Goal: Check status: Check status

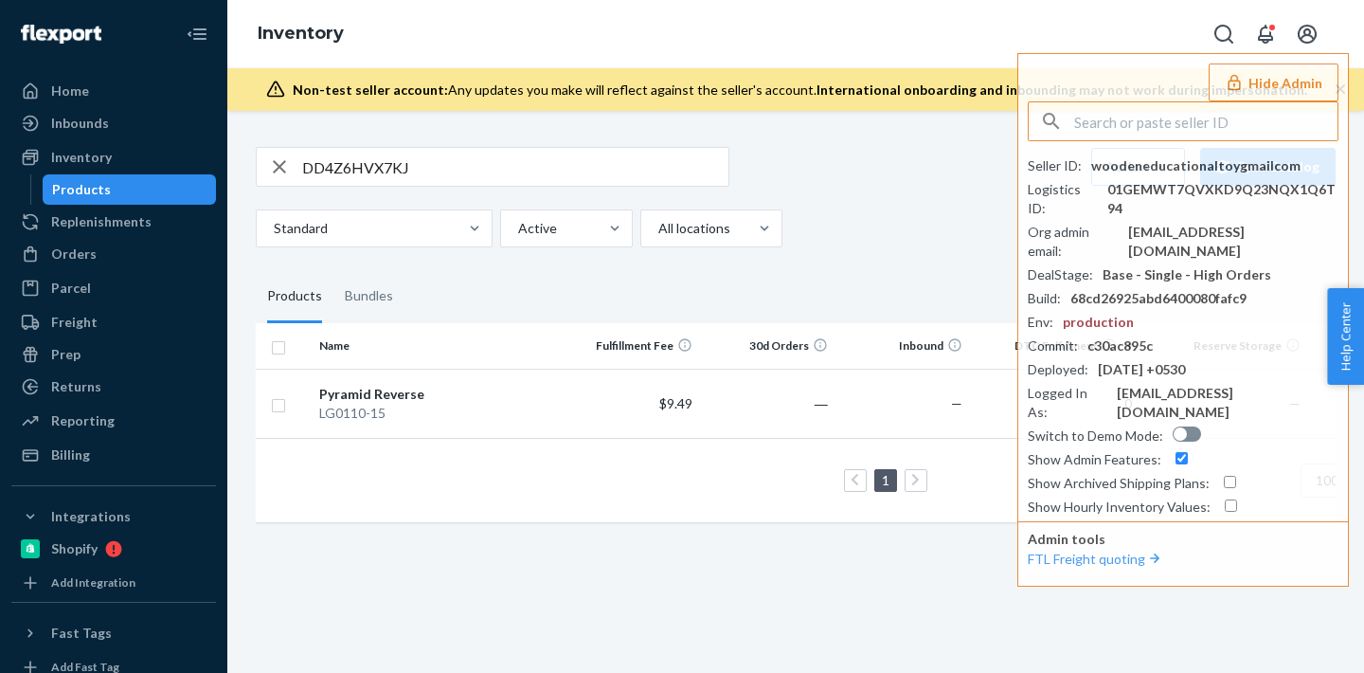
scroll to position [0, 141]
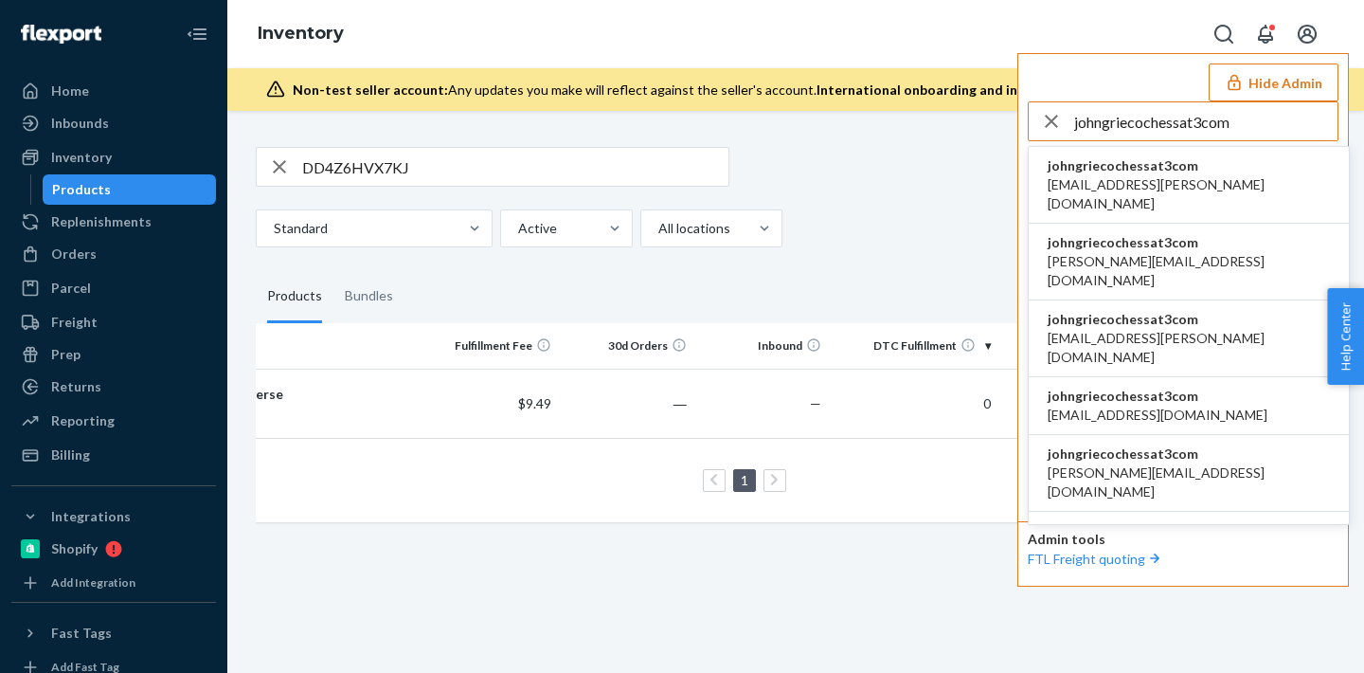
type input "johngriecochessat3com"
click at [1139, 166] on span "johngriecochessat3com" at bounding box center [1189, 165] width 282 height 19
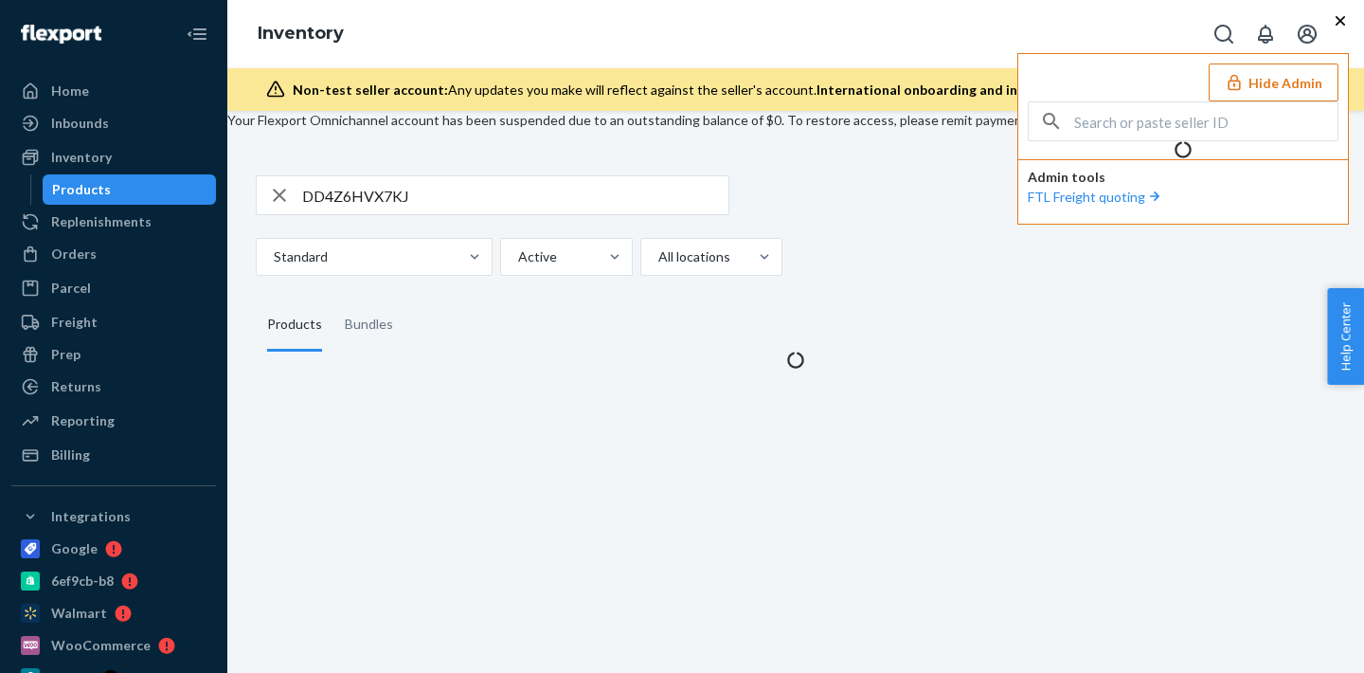
scroll to position [0, 0]
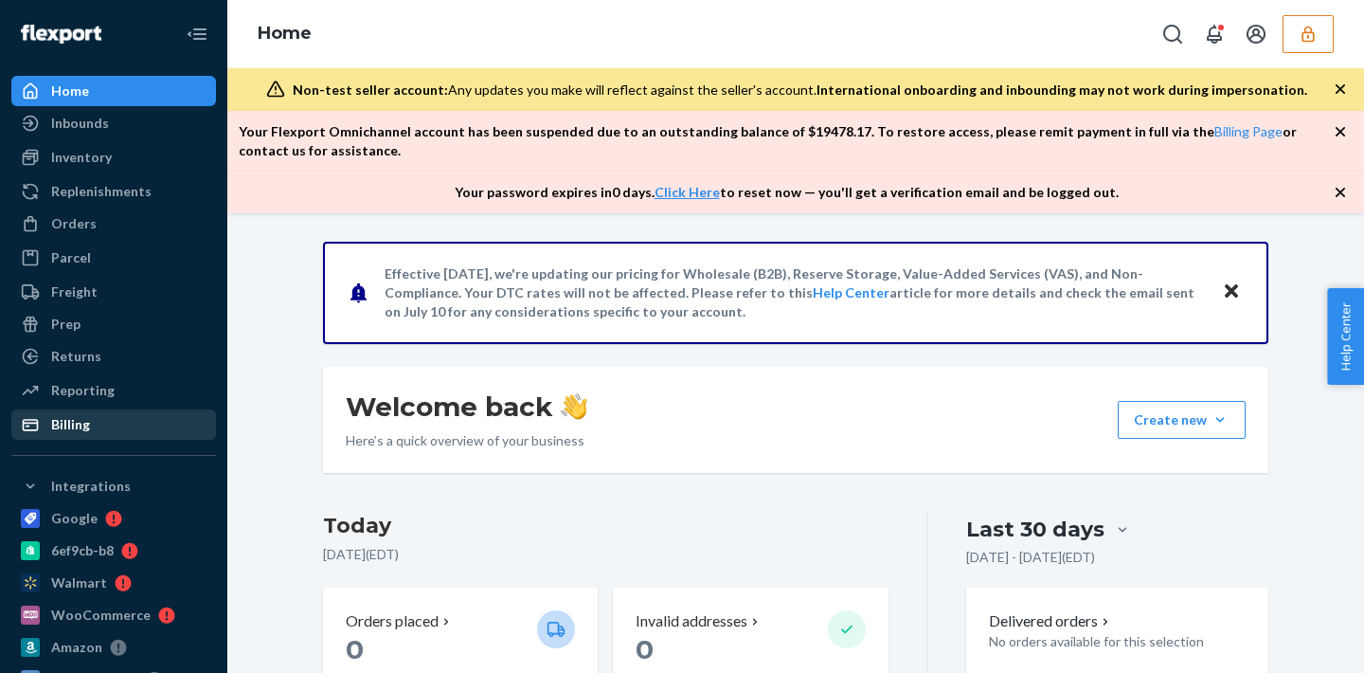
click at [75, 413] on div "Billing" at bounding box center [113, 424] width 201 height 27
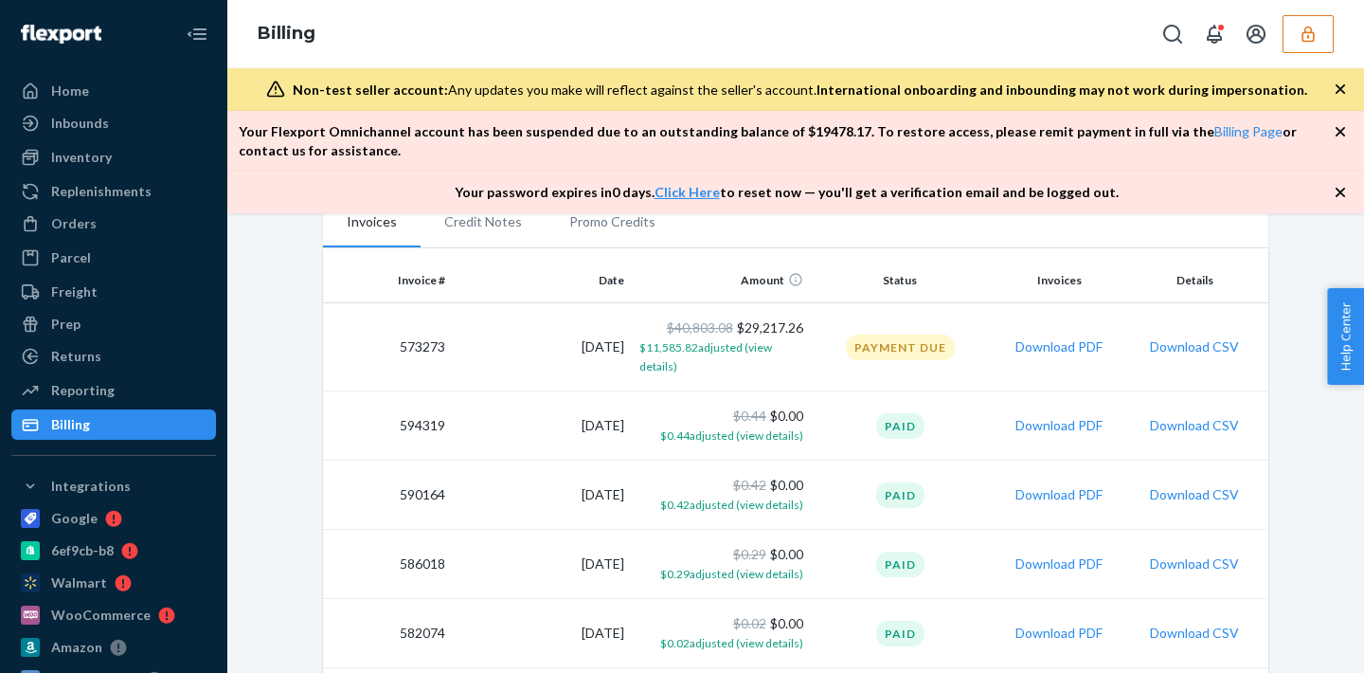
scroll to position [392, 0]
click at [1305, 29] on icon "button" at bounding box center [1308, 34] width 12 height 16
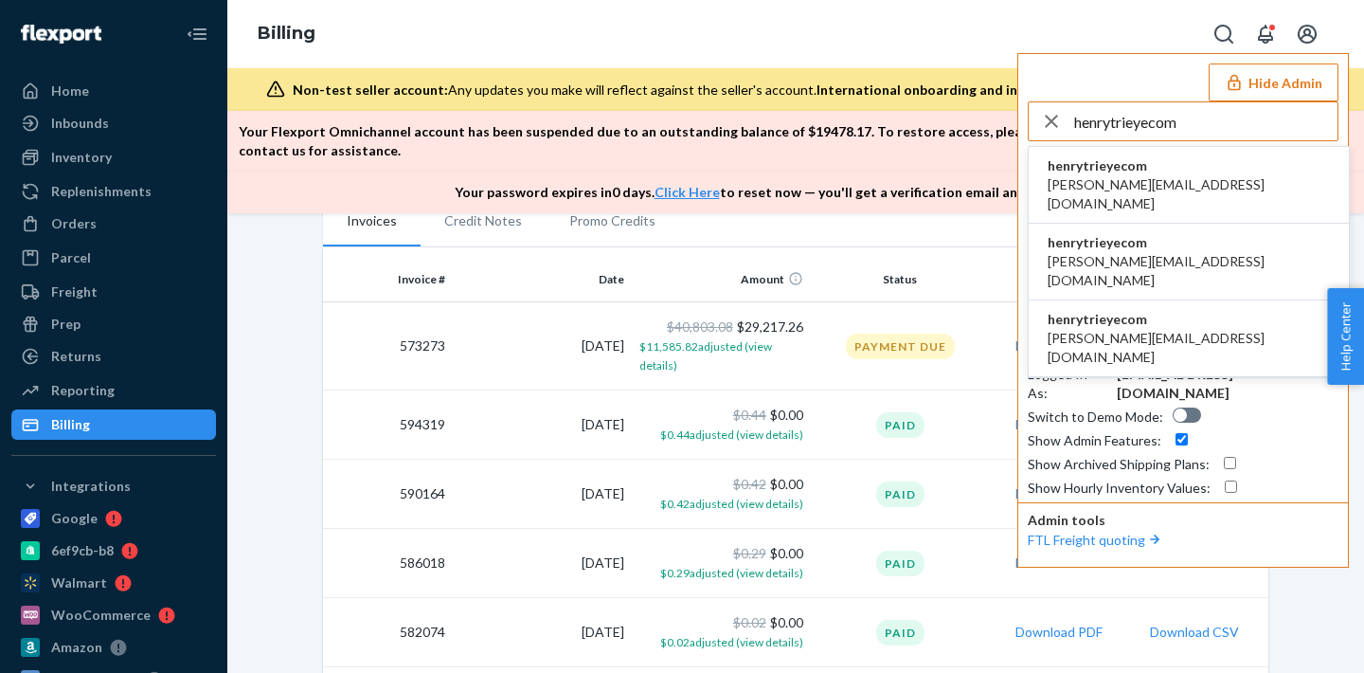
type input "henrytrieyecom"
click at [1124, 191] on span "[PERSON_NAME][EMAIL_ADDRESS][DOMAIN_NAME]" at bounding box center [1189, 194] width 282 height 38
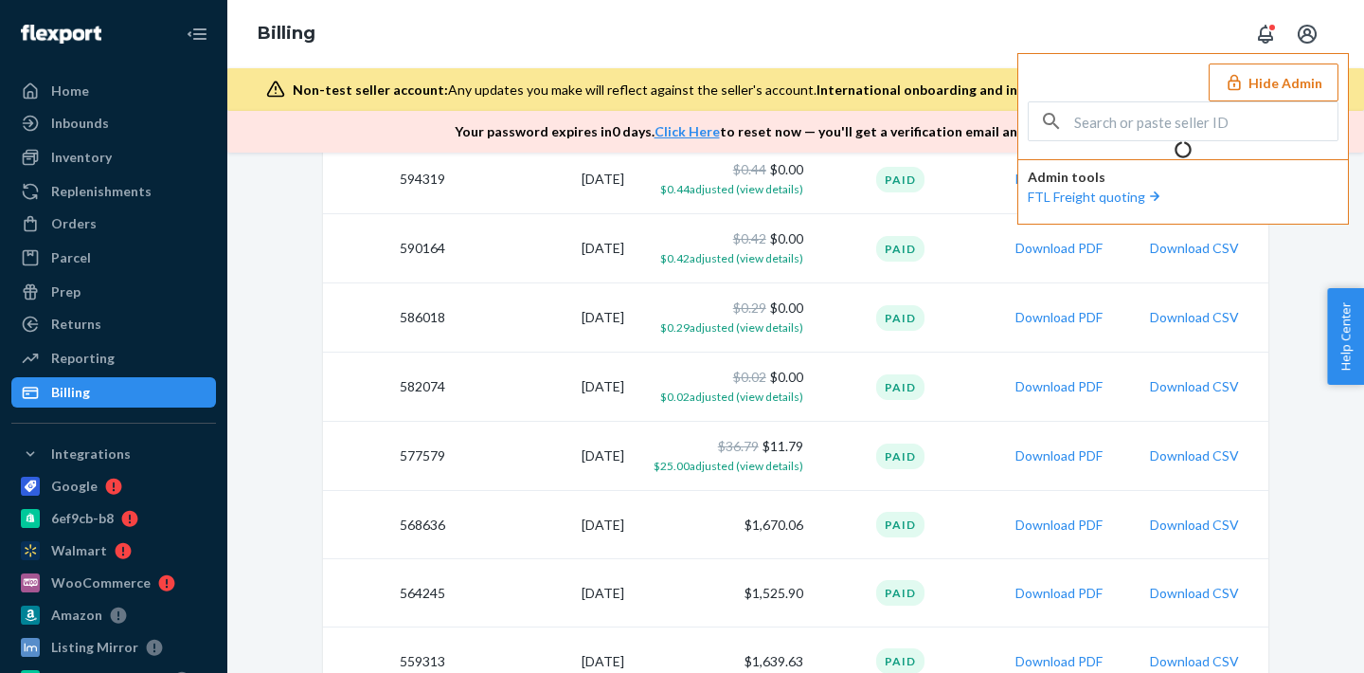
scroll to position [267, 0]
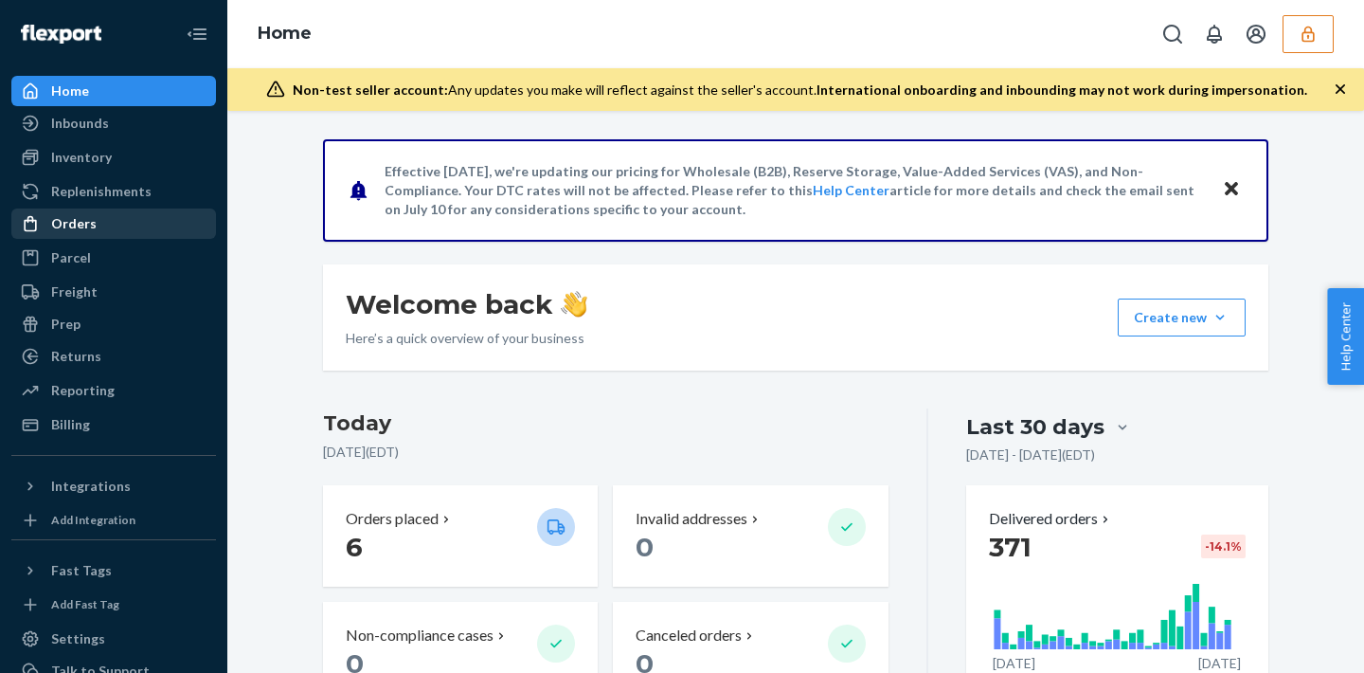
click at [82, 217] on div "Orders" at bounding box center [73, 223] width 45 height 19
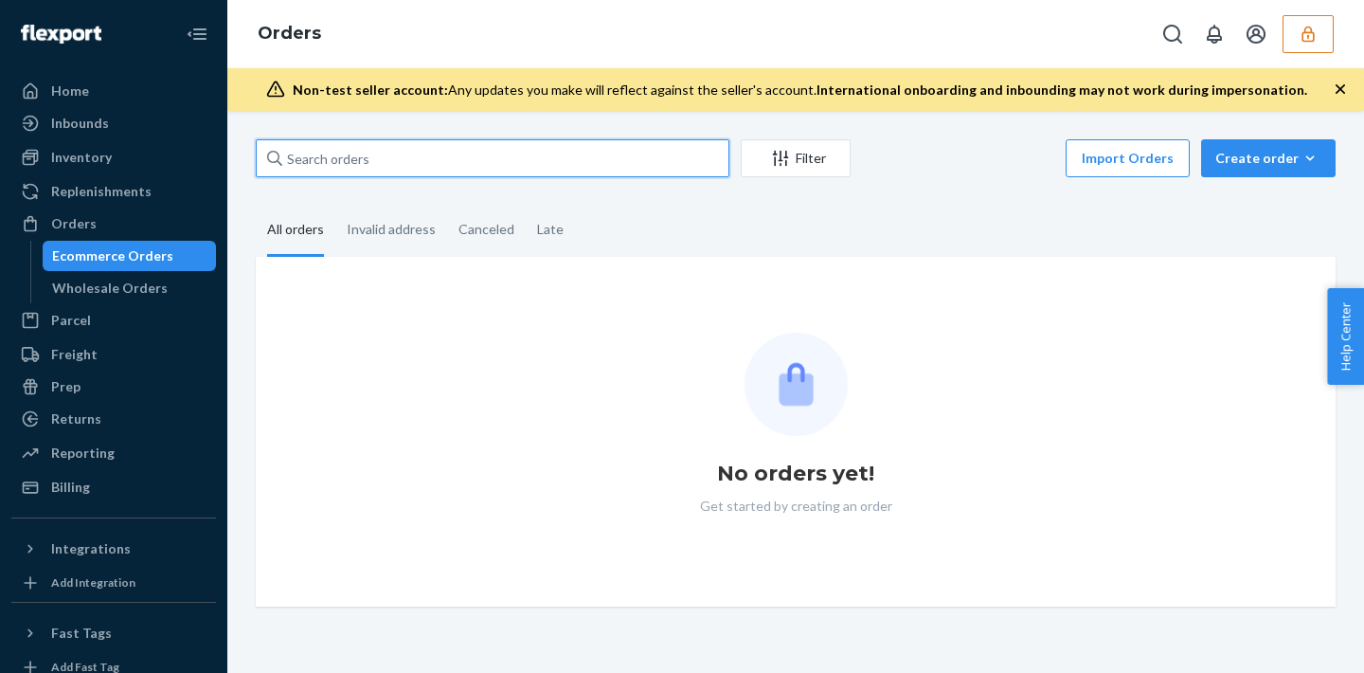
click at [314, 164] on input "text" at bounding box center [493, 158] width 474 height 38
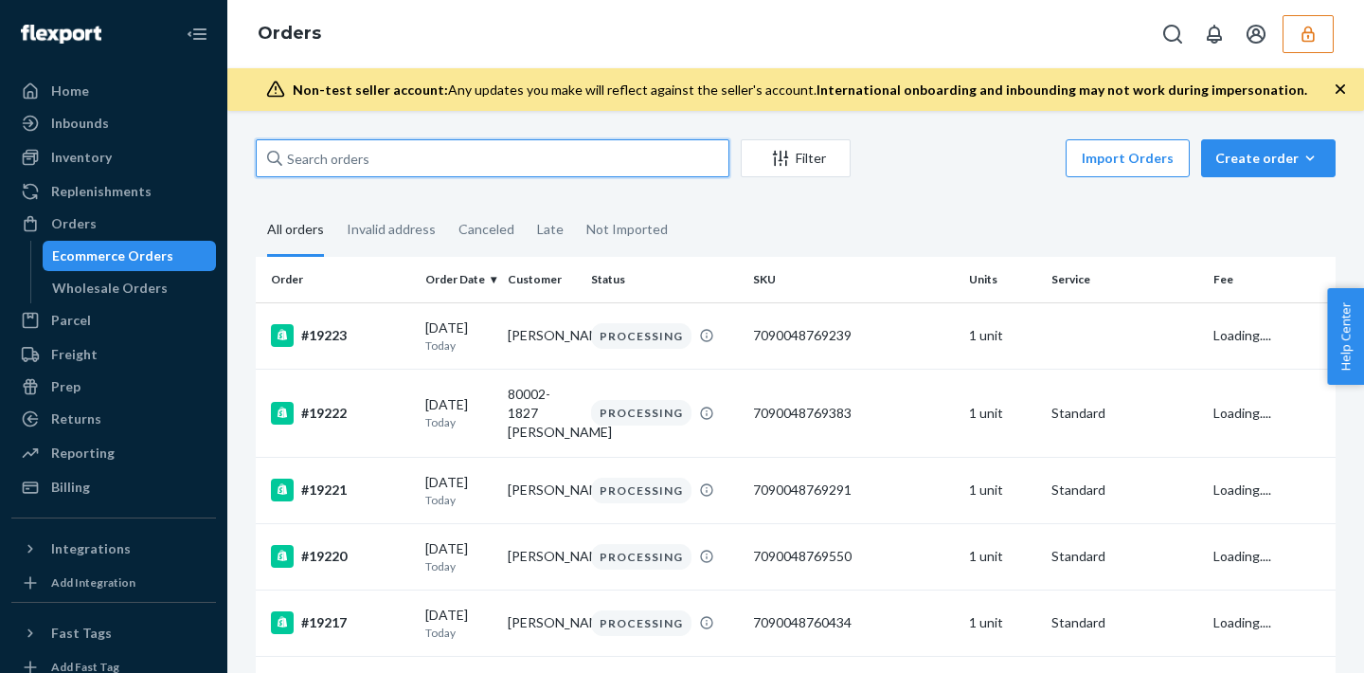
paste input "136588341"
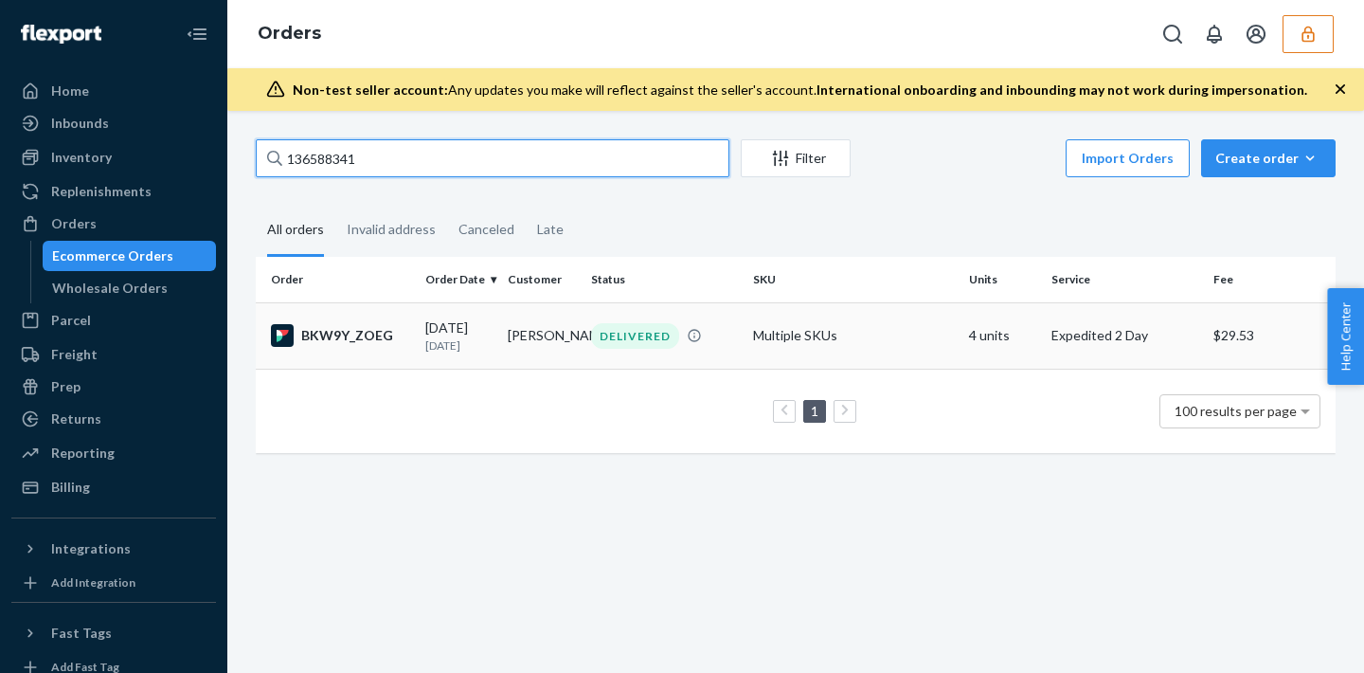
type input "136588341"
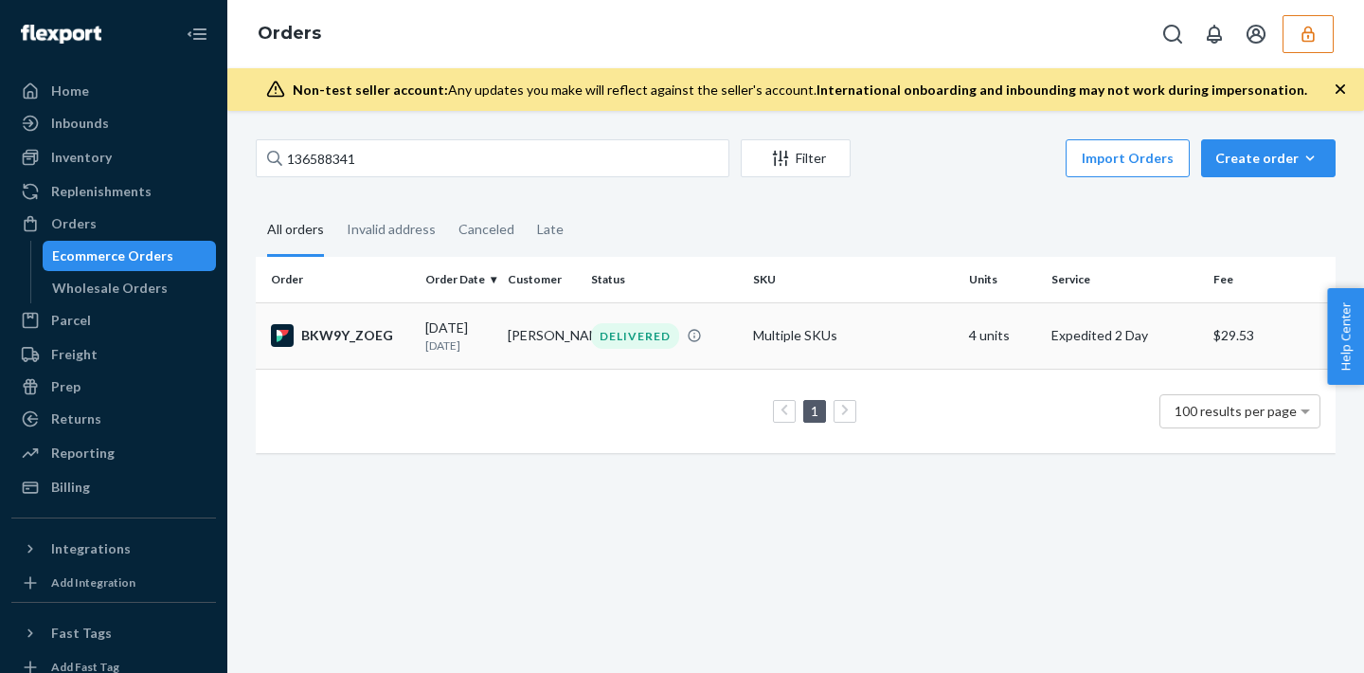
click at [621, 331] on div "DELIVERED" at bounding box center [635, 336] width 88 height 26
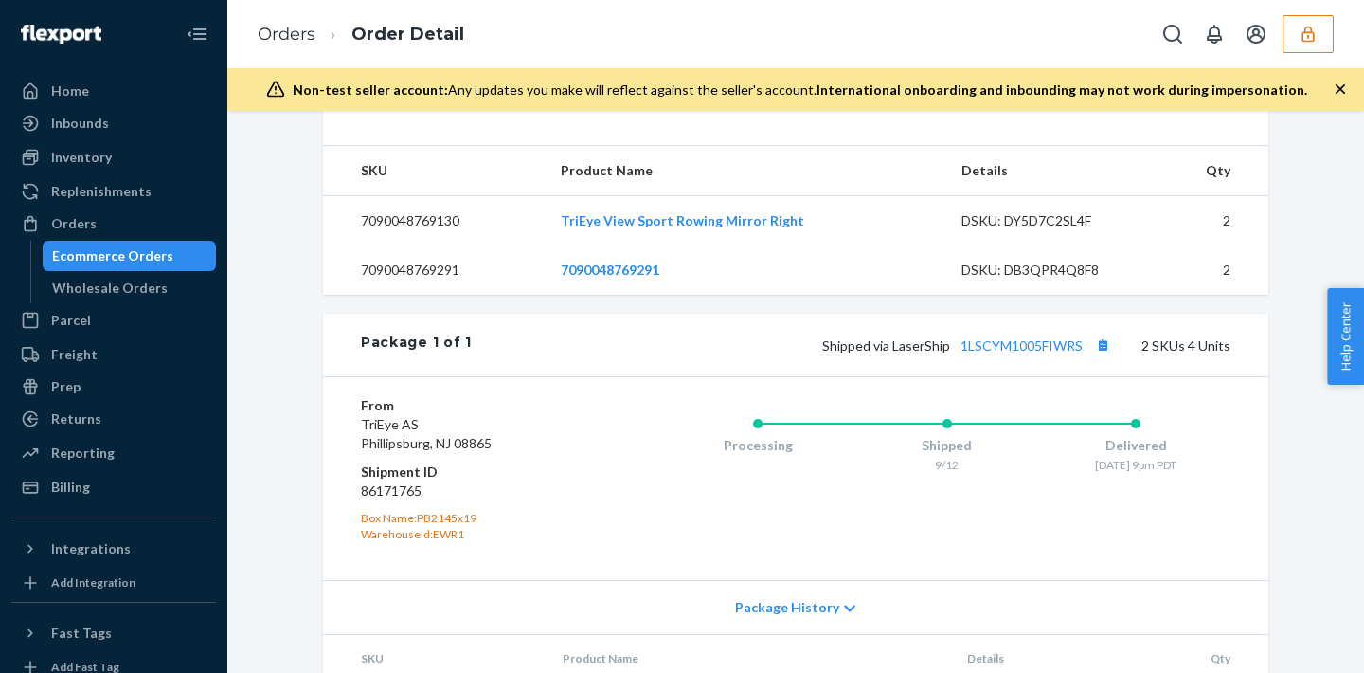
scroll to position [571, 0]
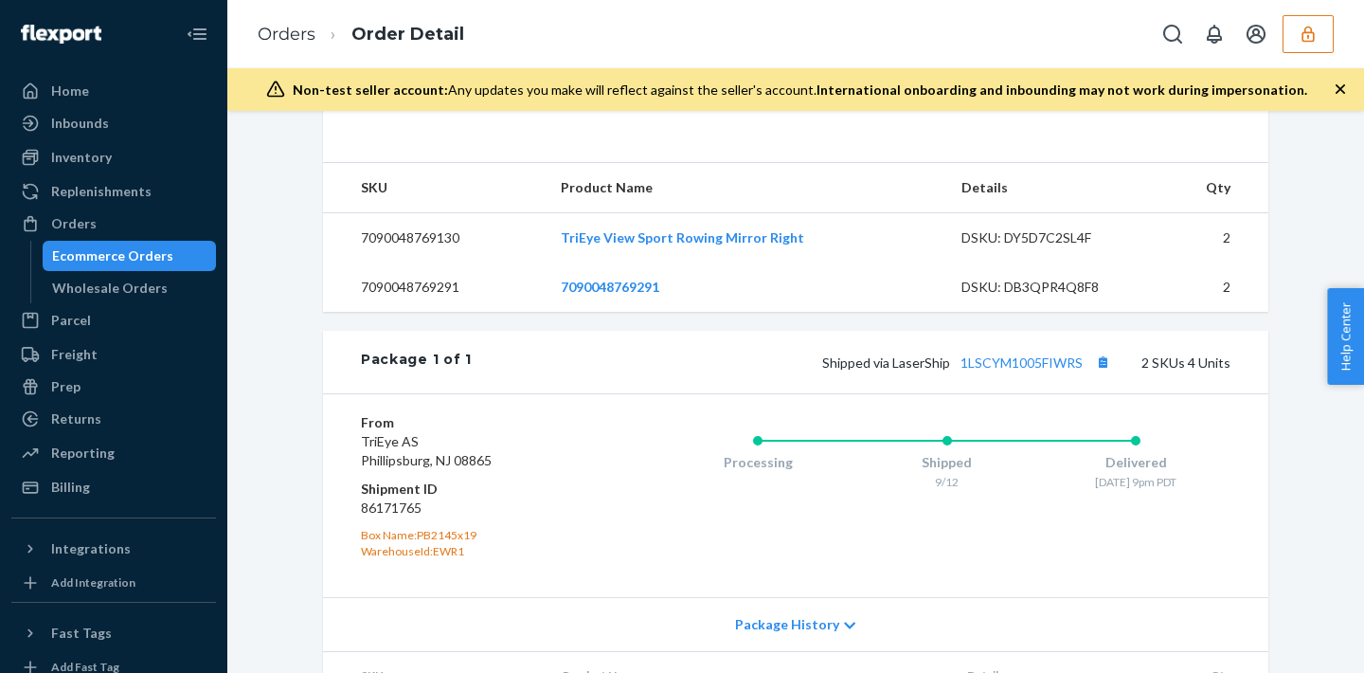
click at [1332, 36] on button "button" at bounding box center [1308, 34] width 51 height 38
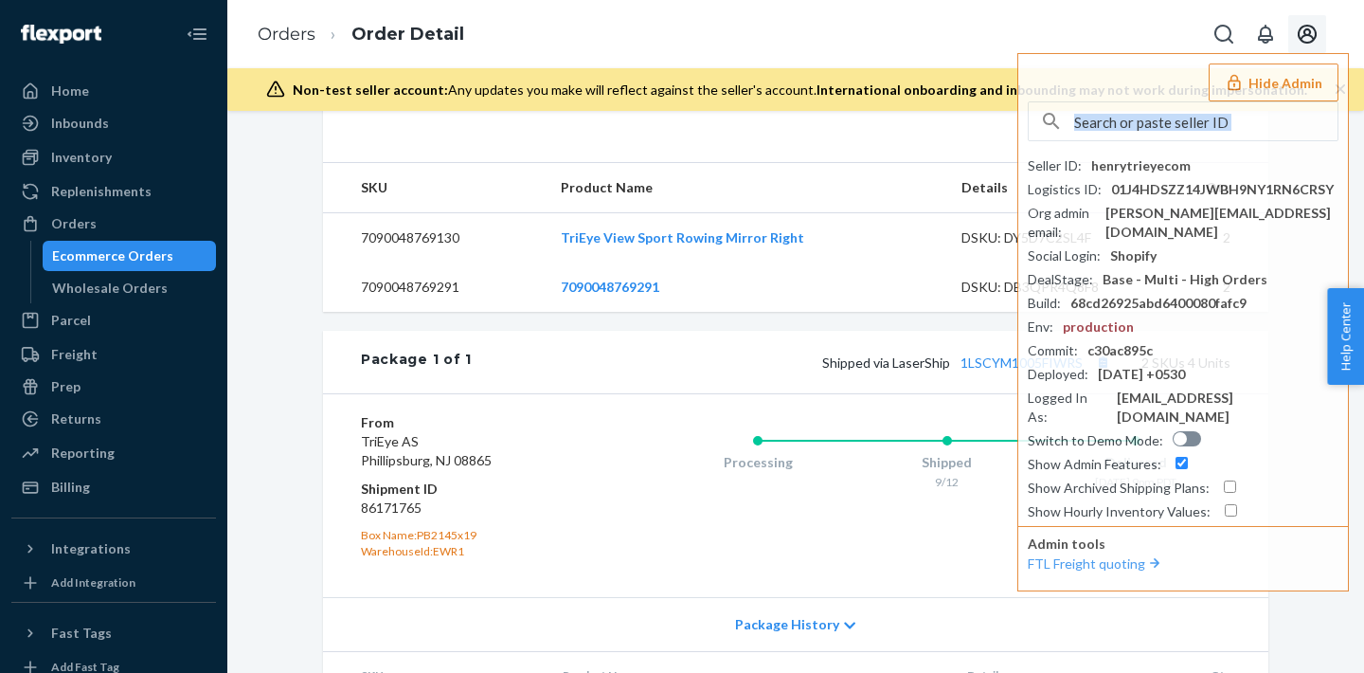
drag, startPoint x: 1332, startPoint y: 36, endPoint x: 1311, endPoint y: 36, distance: 20.8
click at [1330, 36] on div "Hide Admin Seller ID : henrytrieyecom Logistics ID : 01J4HDSZZ14JWBH9NY1RN6CRSY…" at bounding box center [1269, 34] width 129 height 38
click at [1123, 118] on input "text" at bounding box center [1205, 121] width 263 height 38
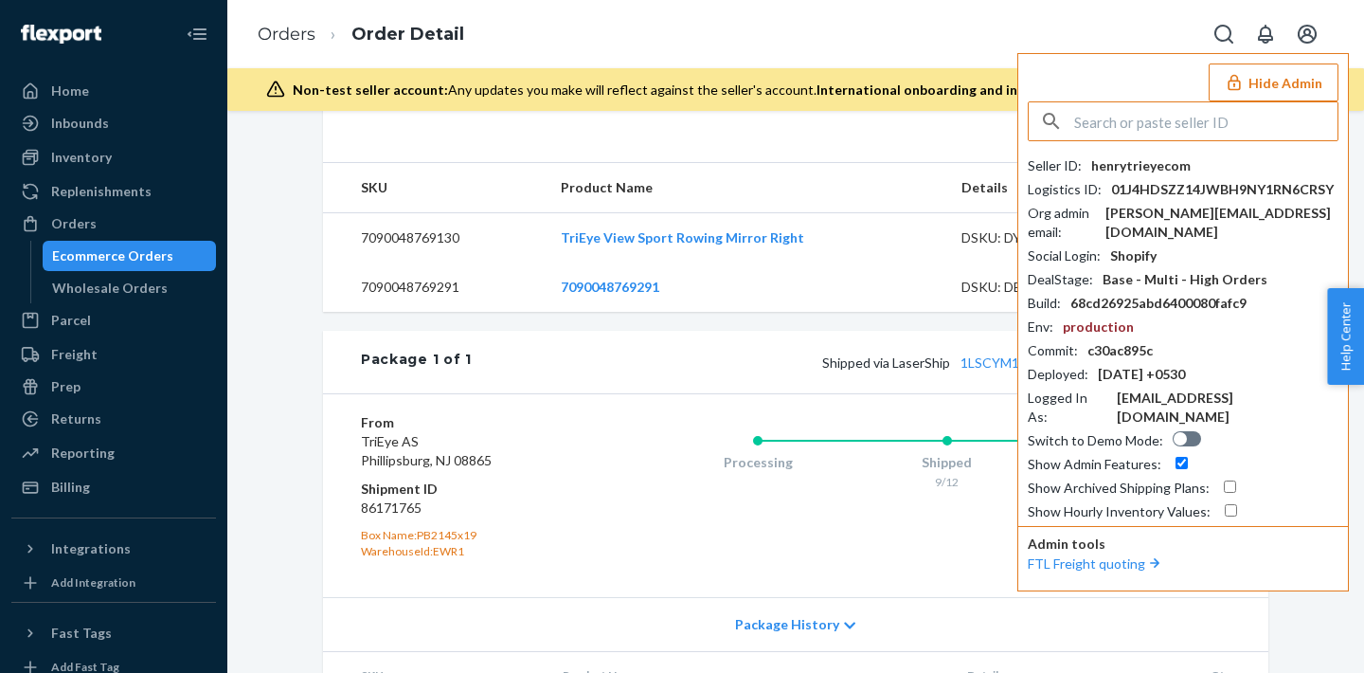
paste input "mattsculpdcom"
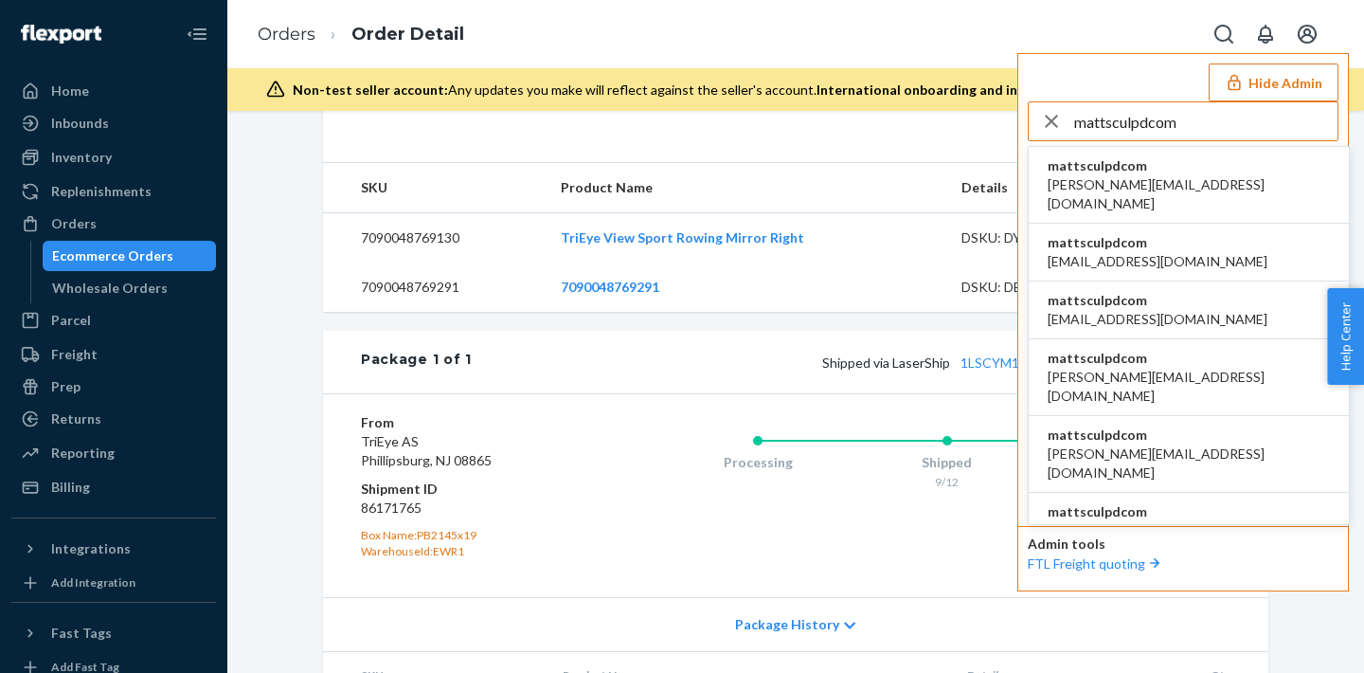
type input "mattsculpdcom"
click at [1162, 163] on li "mattsculpdcom anna@sculpd.com" at bounding box center [1189, 185] width 320 height 77
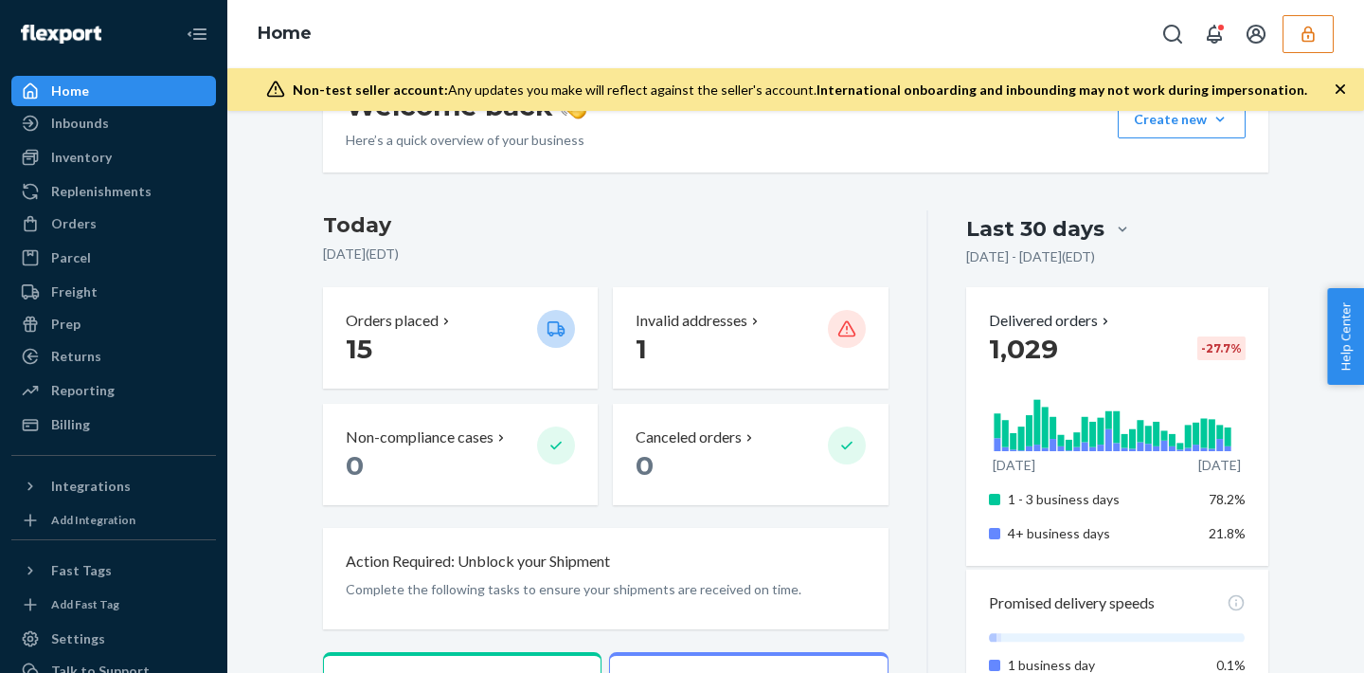
scroll to position [71, 0]
